Goal: Transaction & Acquisition: Purchase product/service

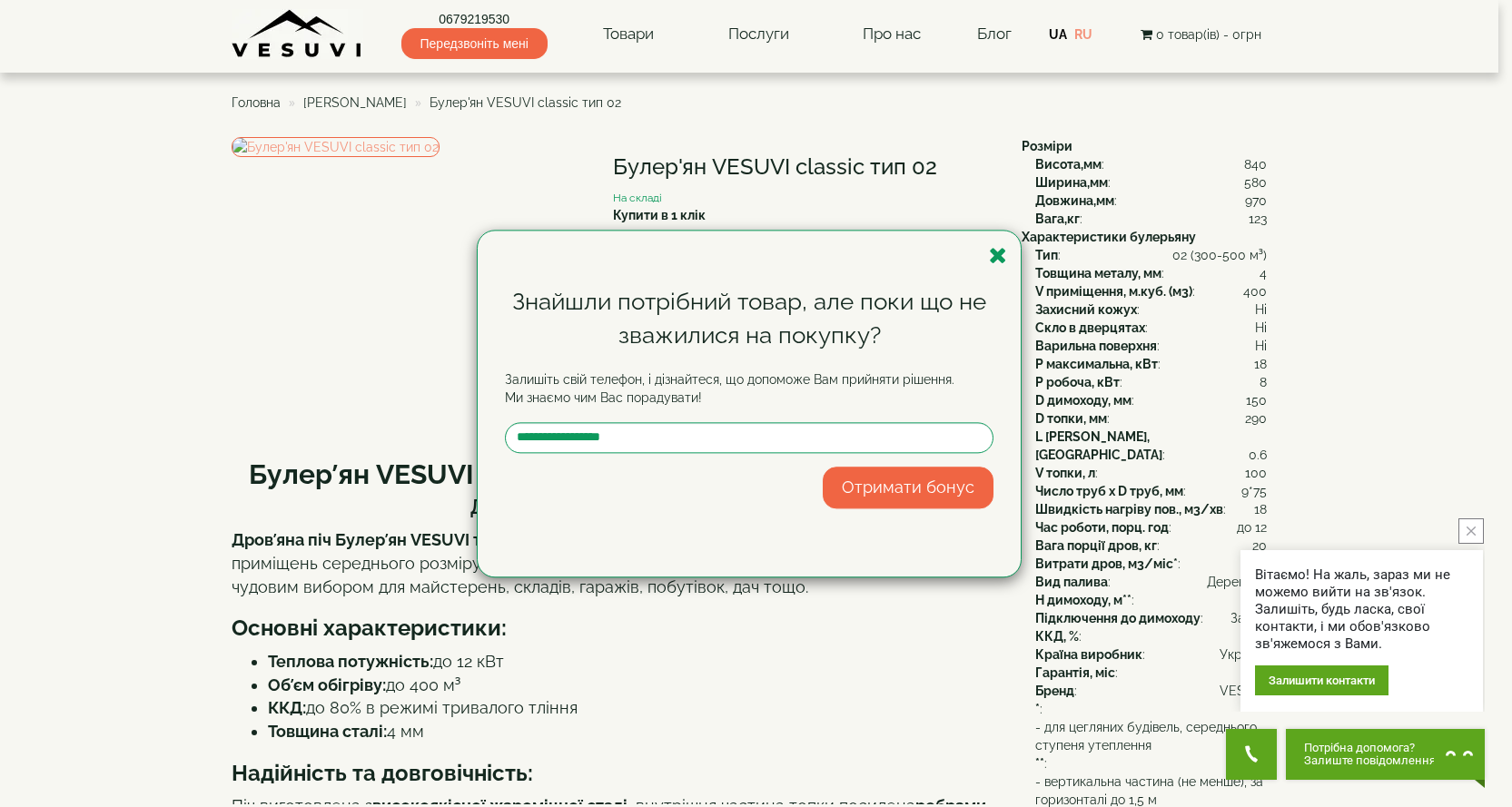
click at [1022, 266] on div "Знайшли потрібний товар, але поки що не зважилися на покупку? Залишіть свій тел…" at bounding box center [756, 403] width 1512 height 807
click at [1003, 260] on icon "button" at bounding box center [998, 256] width 18 height 23
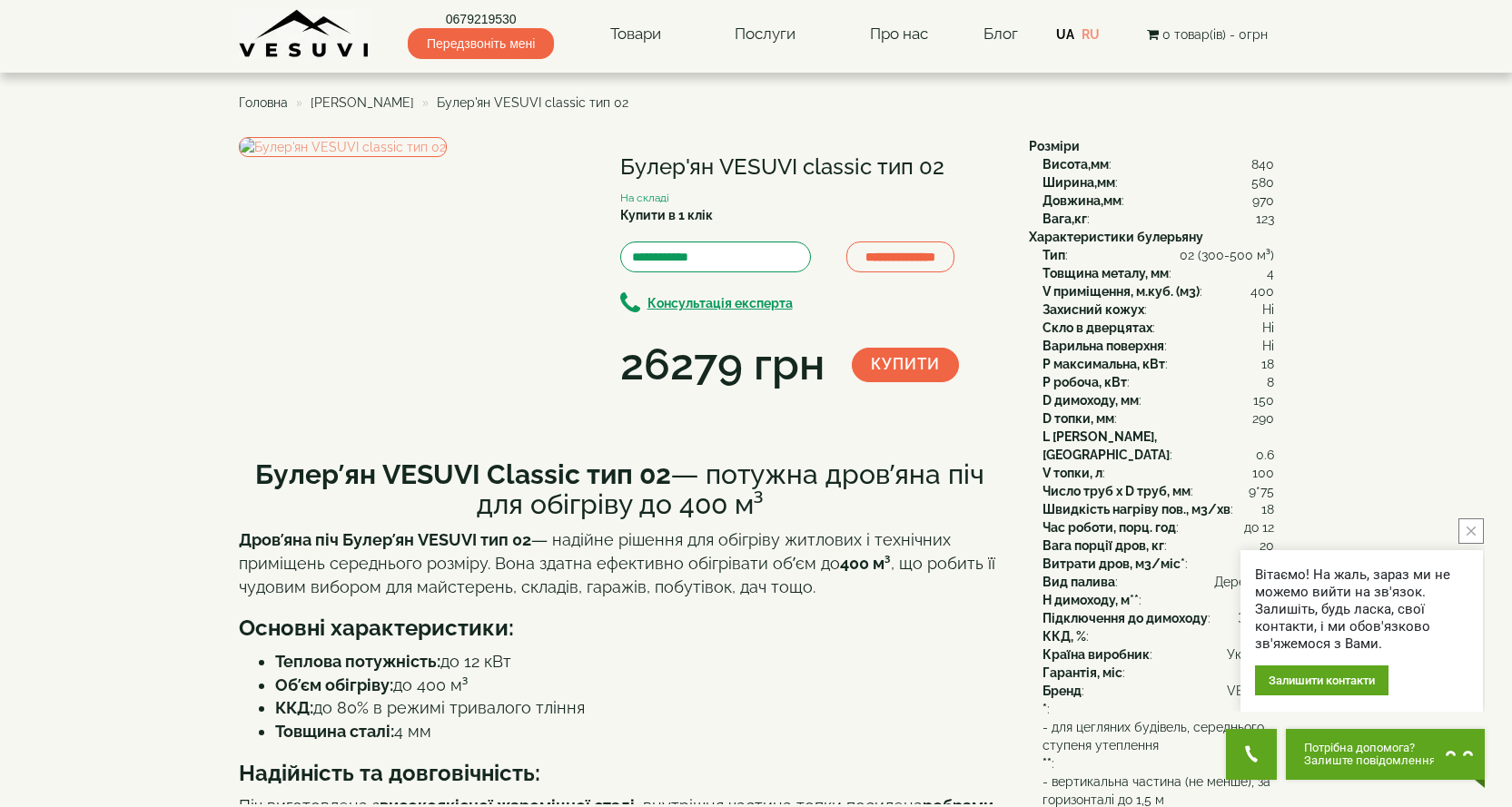
click at [348, 50] on img at bounding box center [305, 34] width 132 height 50
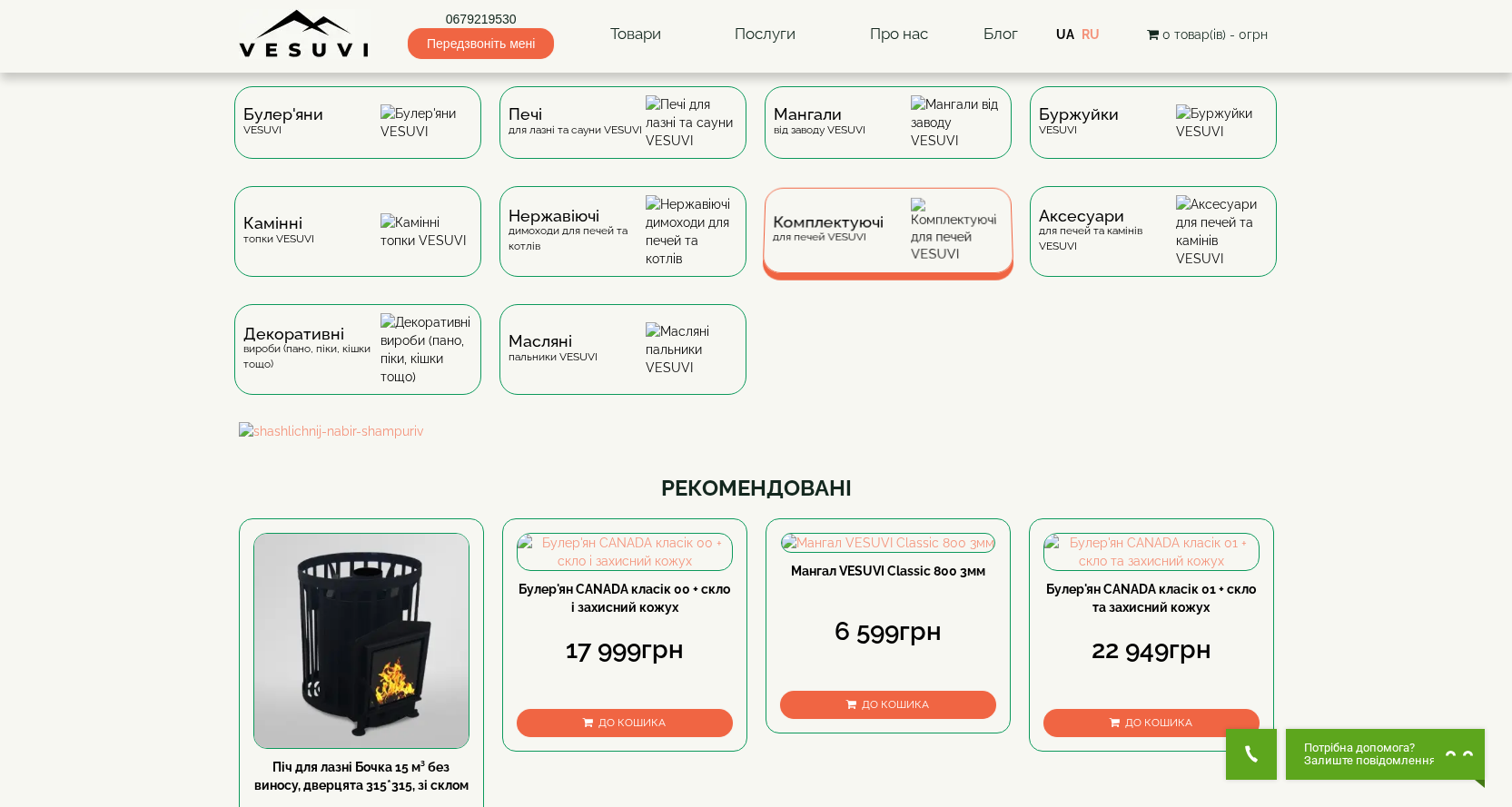
click at [868, 245] on div "Комплектуючі для печей VESUVI" at bounding box center [827, 230] width 111 height 28
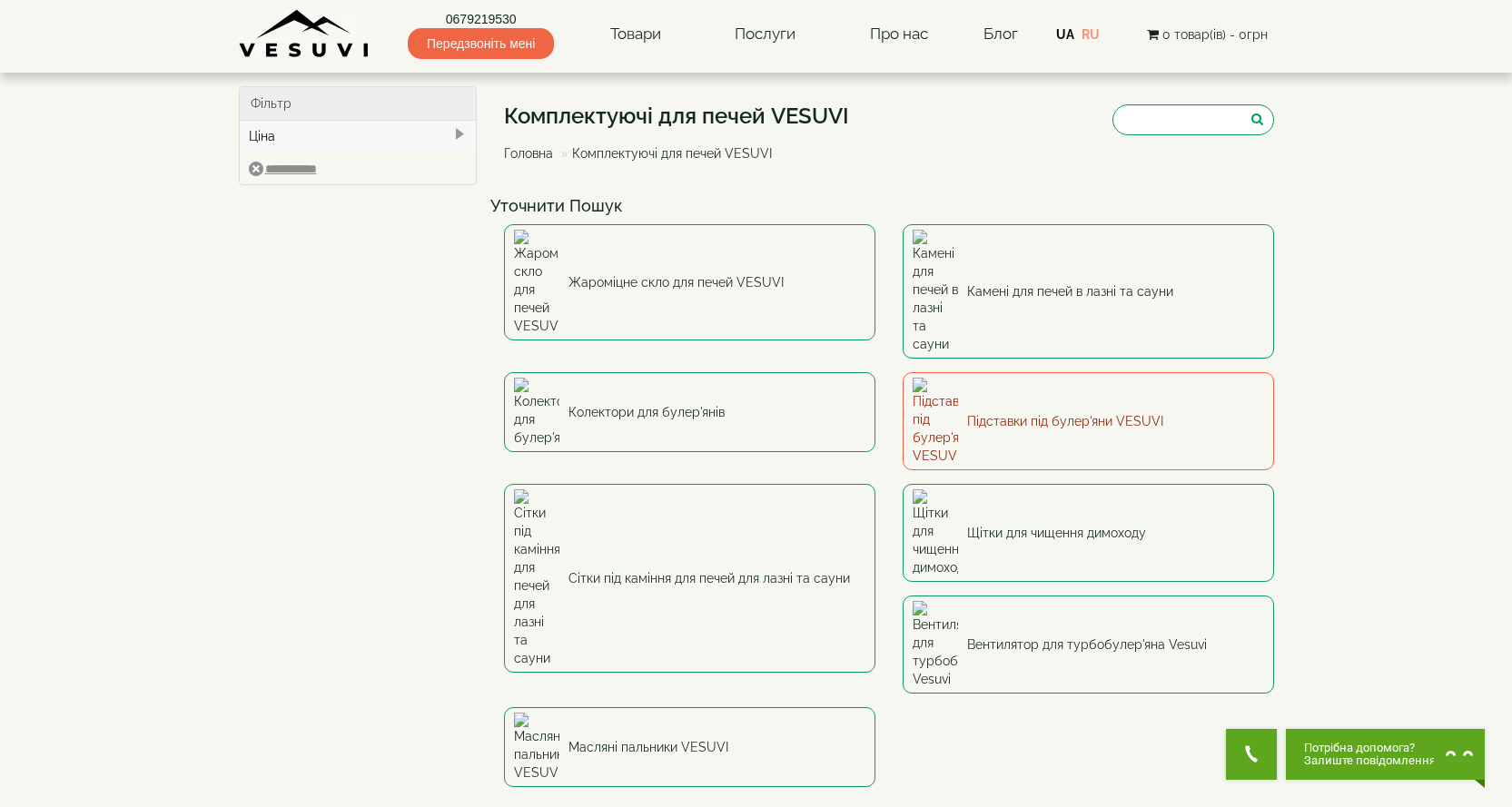
click at [962, 372] on link "Підставки під булер'яни VESUVI" at bounding box center [1088, 420] width 371 height 98
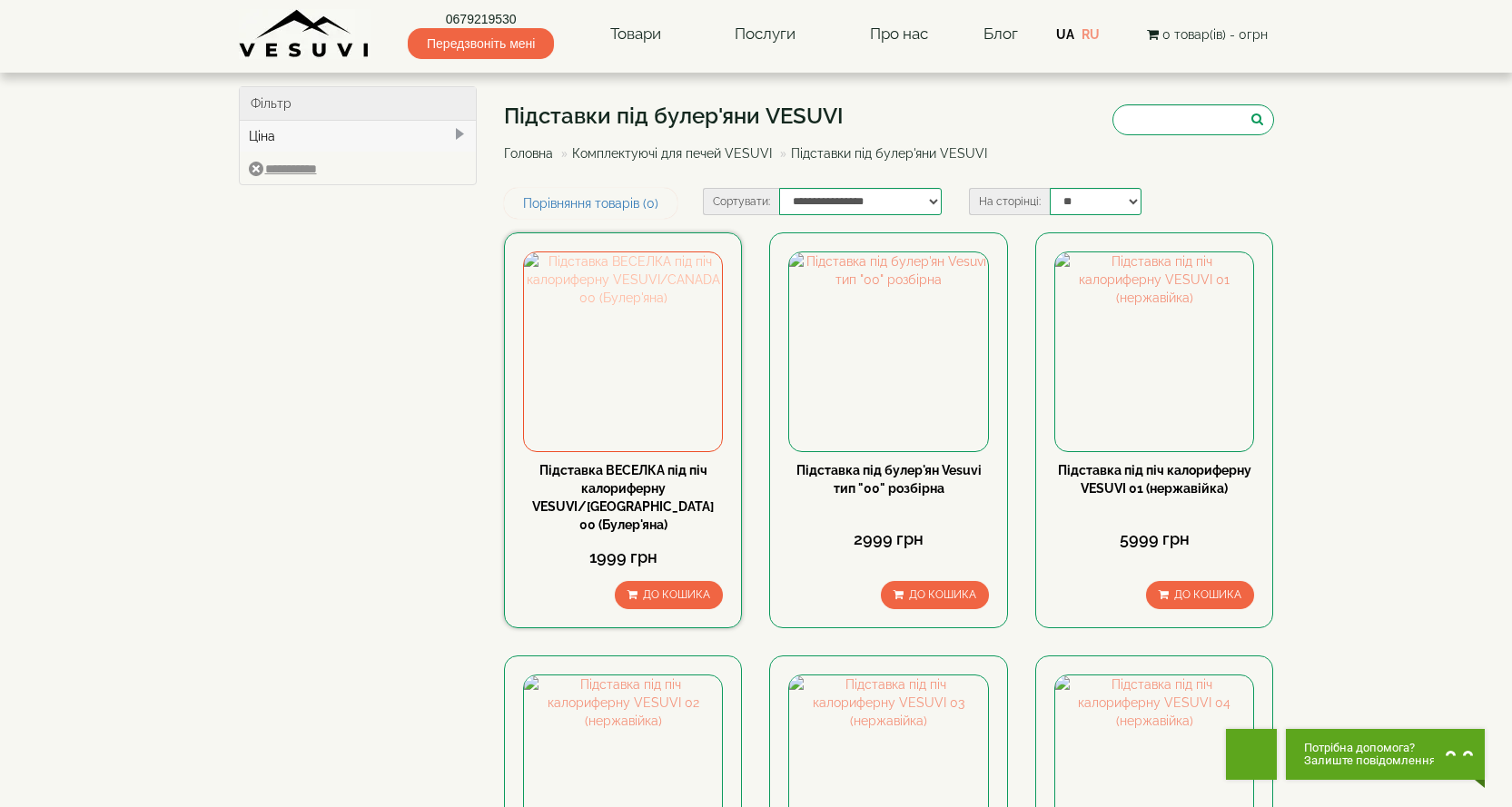
click at [686, 339] on img at bounding box center [623, 351] width 198 height 198
